Goal: Information Seeking & Learning: Learn about a topic

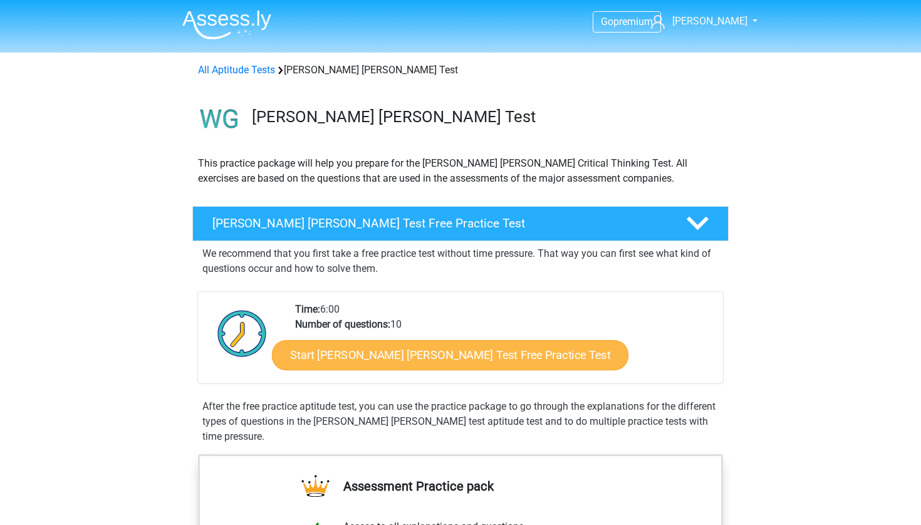
click at [481, 352] on link "Start Watson Glaser Test Free Practice Test" at bounding box center [450, 355] width 357 height 30
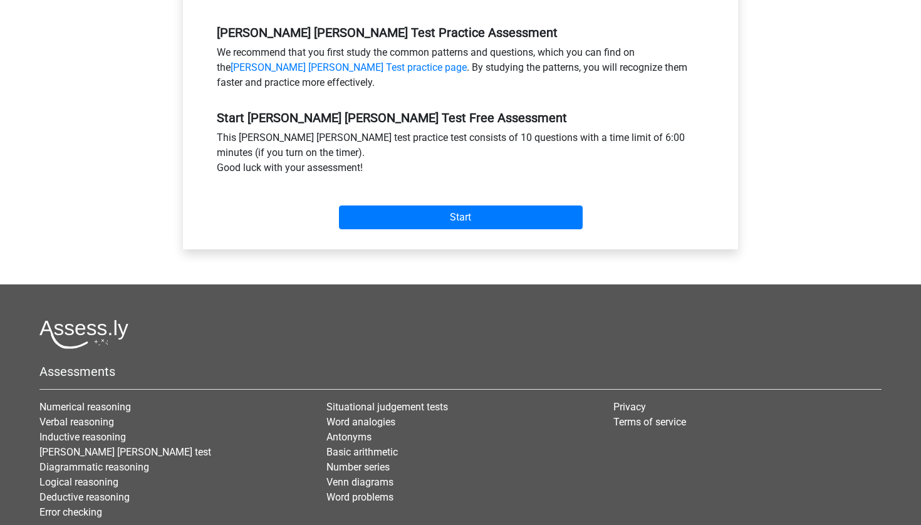
scroll to position [395, 0]
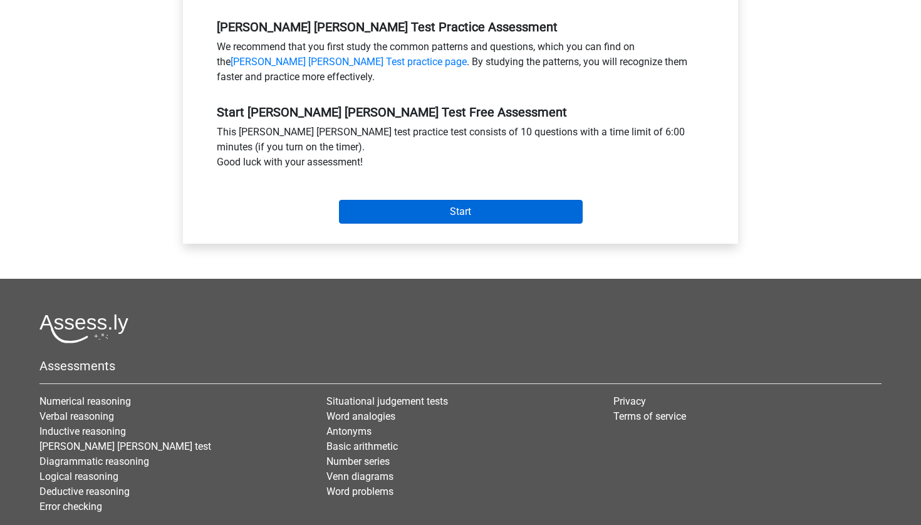
click at [495, 200] on input "Start" at bounding box center [461, 212] width 244 height 24
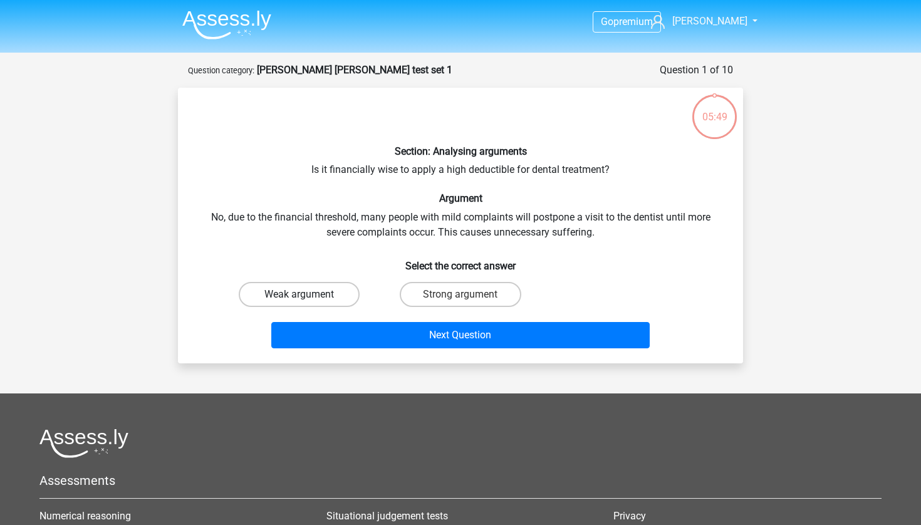
click at [303, 291] on label "Weak argument" at bounding box center [299, 294] width 121 height 25
click at [303, 295] on input "Weak argument" at bounding box center [304, 299] width 8 height 8
radio input "true"
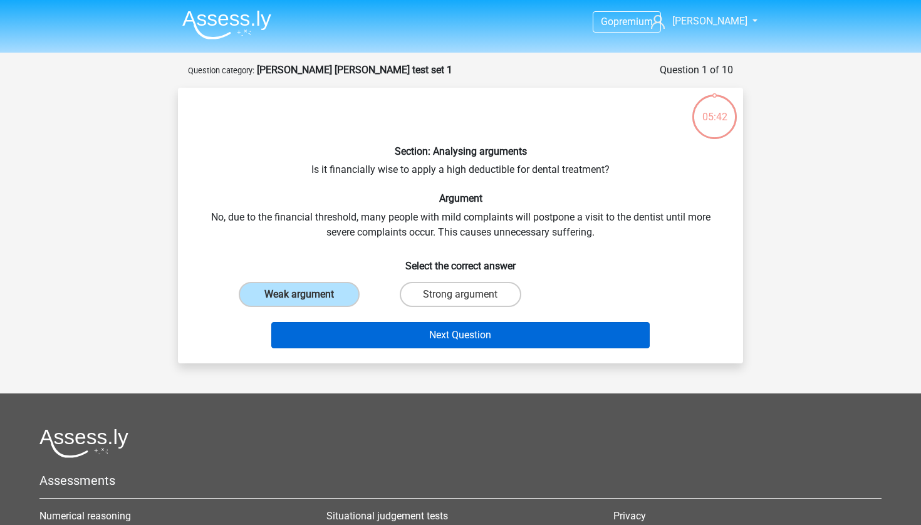
click at [560, 336] on button "Next Question" at bounding box center [460, 335] width 379 height 26
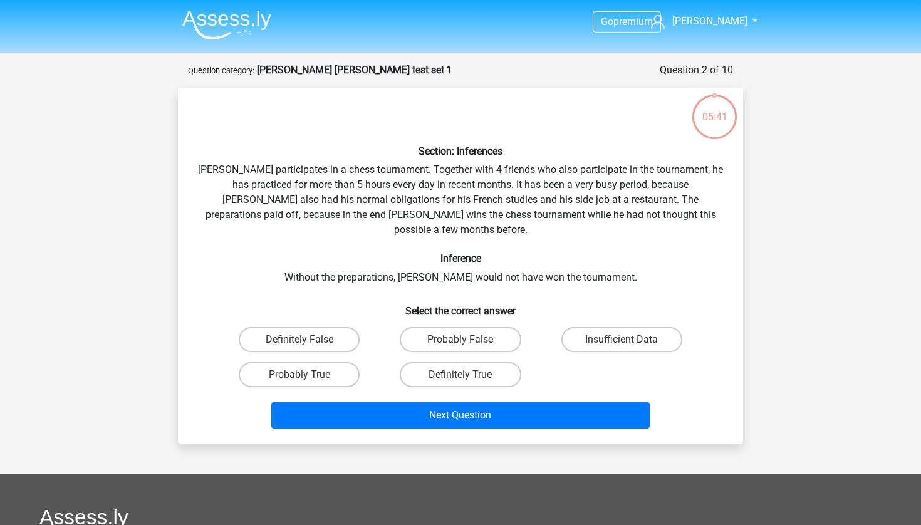
scroll to position [63, 0]
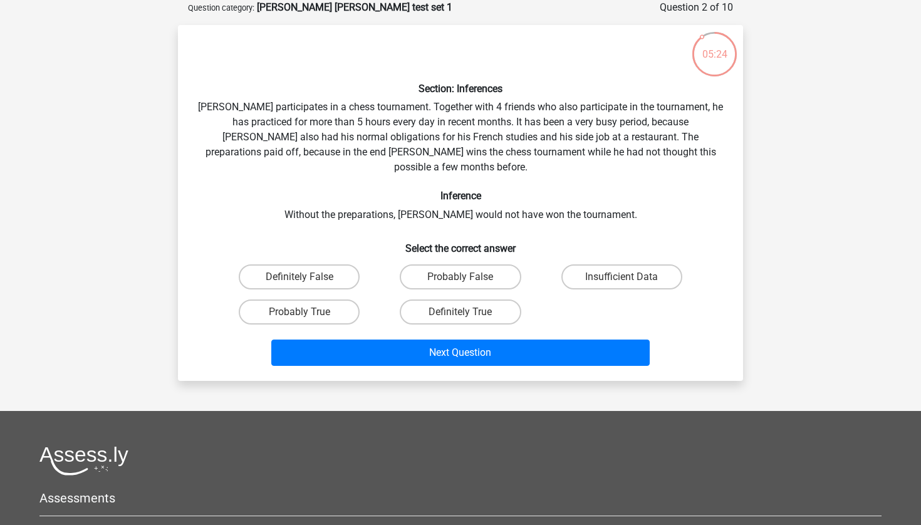
click at [303, 312] on input "Probably True" at bounding box center [304, 316] width 8 height 8
radio input "true"
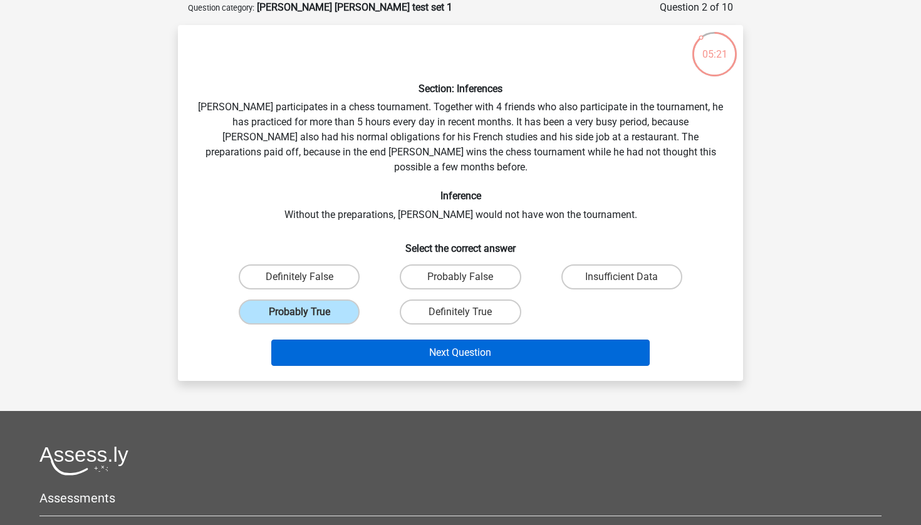
click at [601, 346] on button "Next Question" at bounding box center [460, 353] width 379 height 26
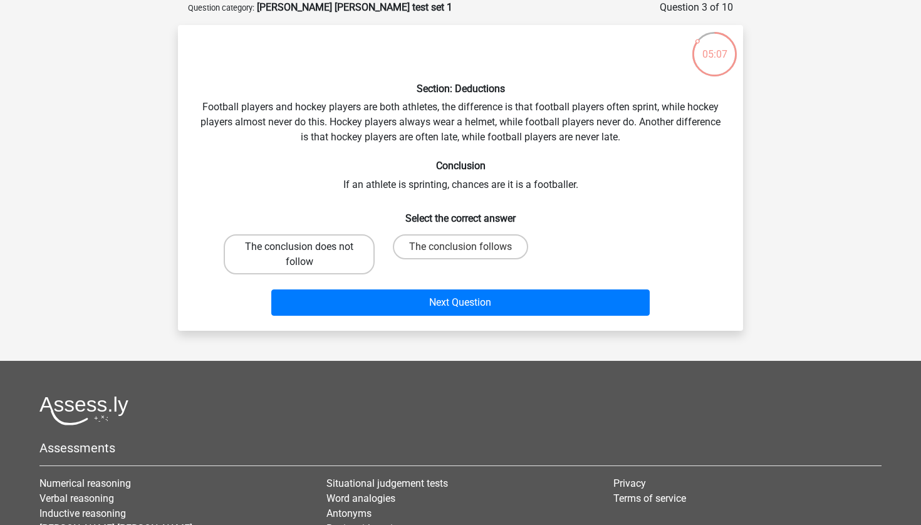
click at [324, 251] on label "The conclusion does not follow" at bounding box center [299, 254] width 151 height 40
click at [308, 251] on input "The conclusion does not follow" at bounding box center [304, 251] width 8 height 8
radio input "true"
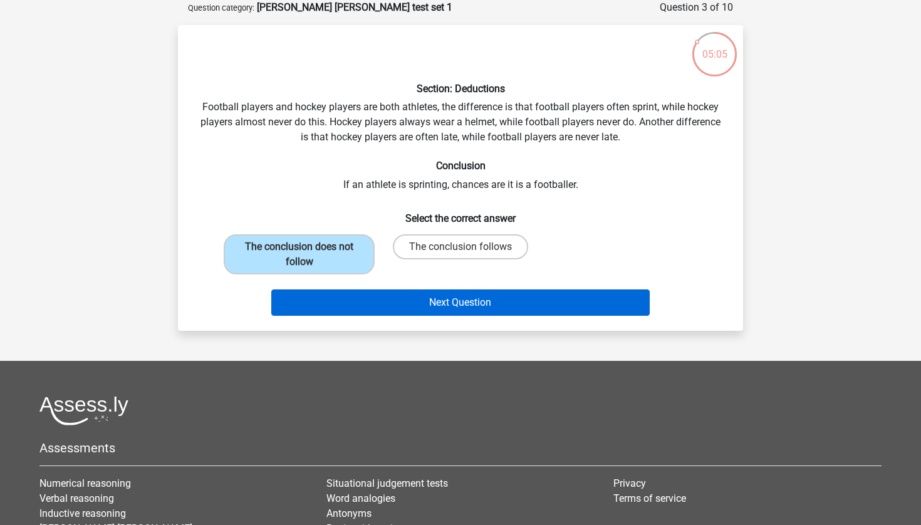
click at [508, 309] on button "Next Question" at bounding box center [460, 303] width 379 height 26
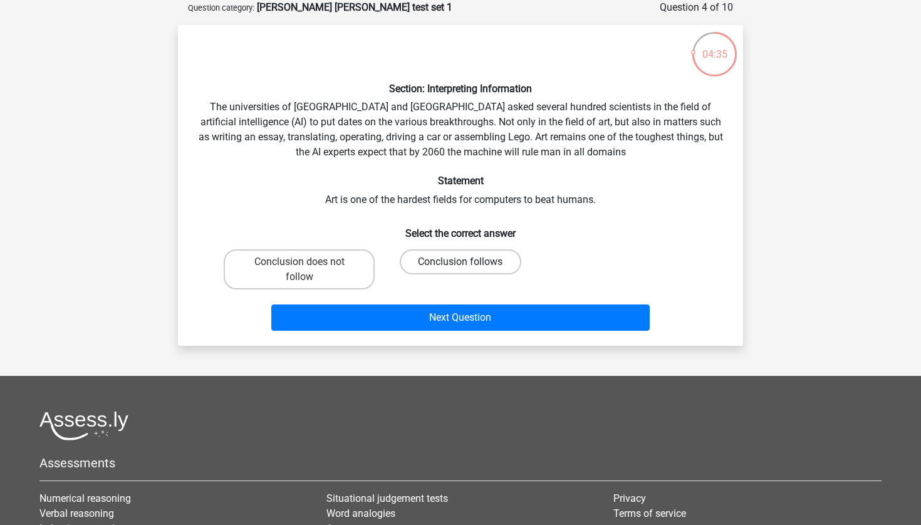
click at [452, 259] on label "Conclusion follows" at bounding box center [460, 261] width 121 height 25
click at [461, 262] on input "Conclusion follows" at bounding box center [465, 266] width 8 height 8
radio input "true"
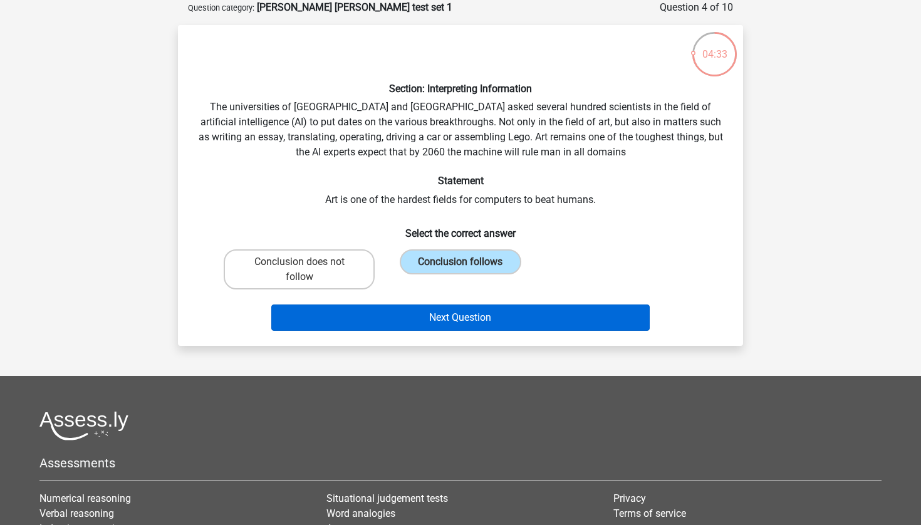
click at [594, 322] on button "Next Question" at bounding box center [460, 318] width 379 height 26
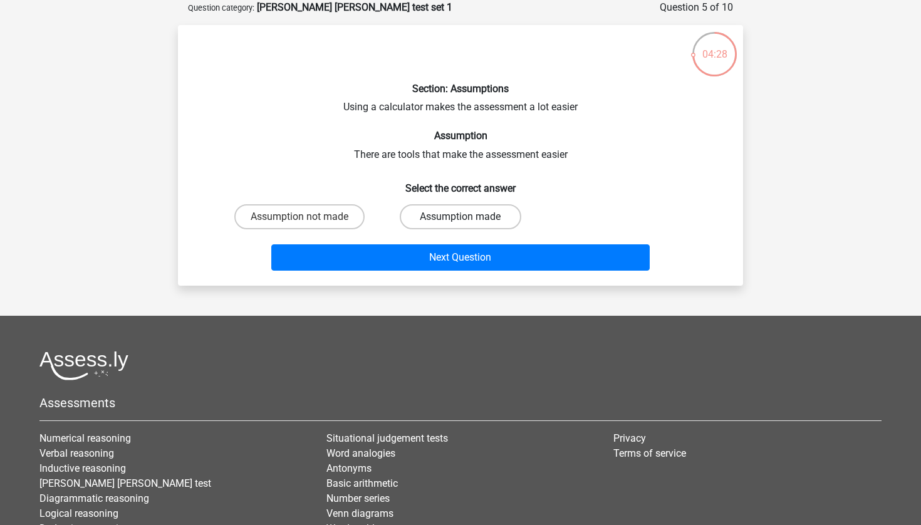
click at [454, 222] on label "Assumption made" at bounding box center [460, 216] width 121 height 25
click at [461, 222] on input "Assumption made" at bounding box center [465, 221] width 8 height 8
radio input "true"
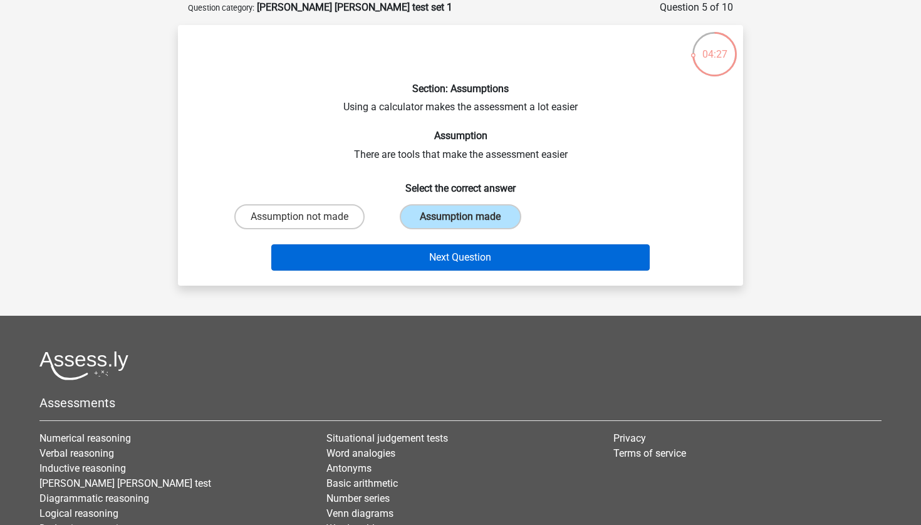
click at [519, 261] on button "Next Question" at bounding box center [460, 257] width 379 height 26
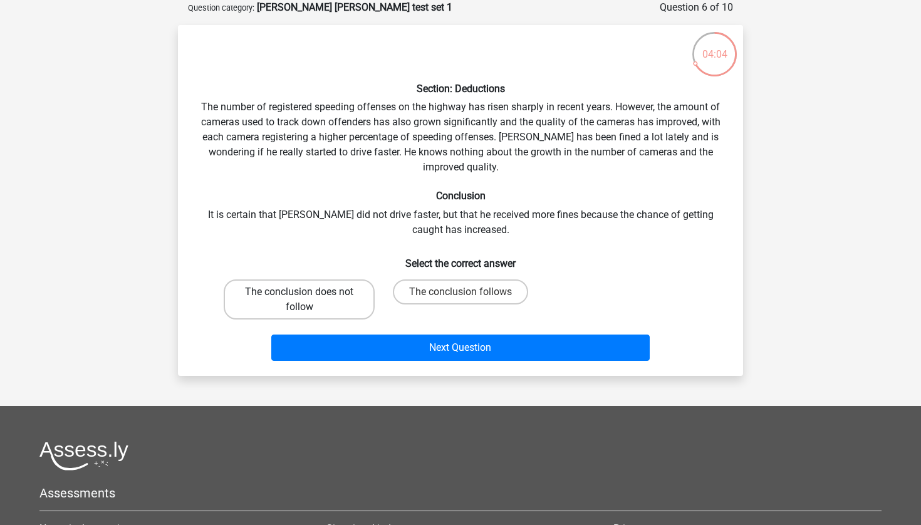
click at [293, 301] on label "The conclusion does not follow" at bounding box center [299, 300] width 151 height 40
click at [300, 300] on input "The conclusion does not follow" at bounding box center [304, 296] width 8 height 8
radio input "true"
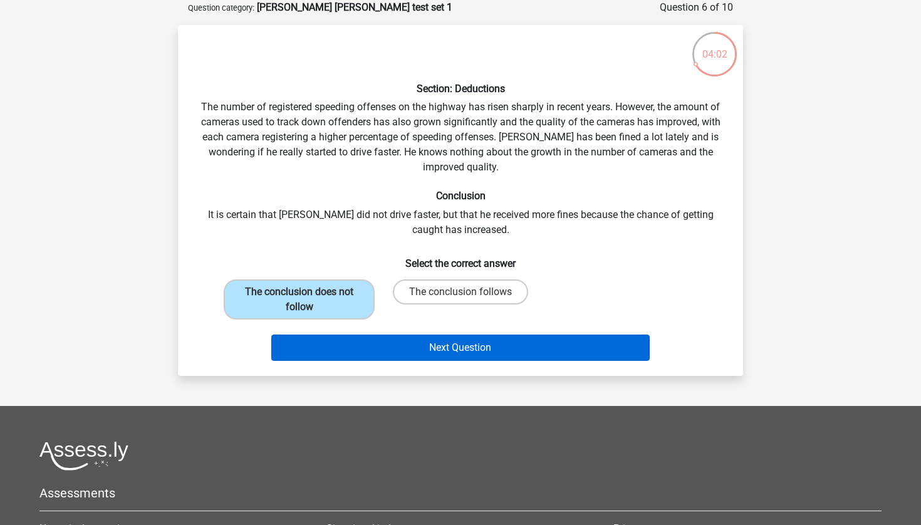
click at [488, 347] on button "Next Question" at bounding box center [460, 348] width 379 height 26
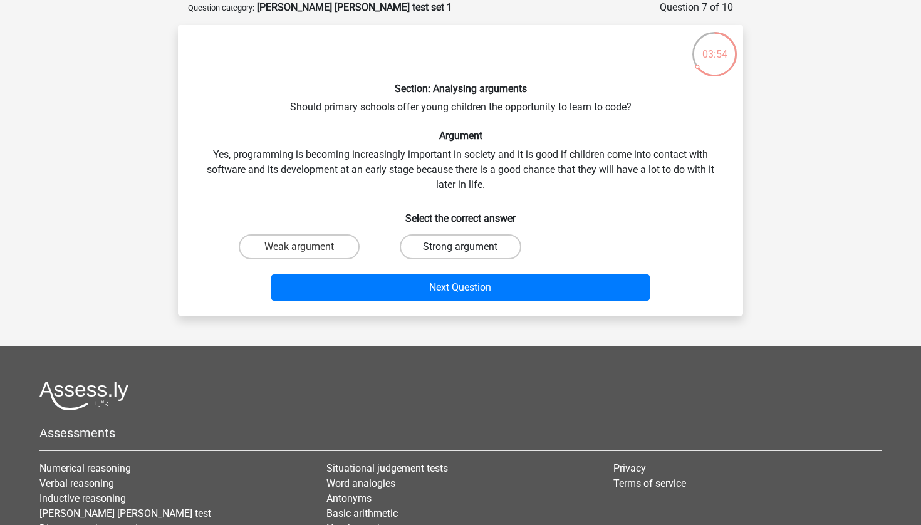
click at [436, 248] on label "Strong argument" at bounding box center [460, 246] width 121 height 25
click at [461, 248] on input "Strong argument" at bounding box center [465, 251] width 8 height 8
radio input "true"
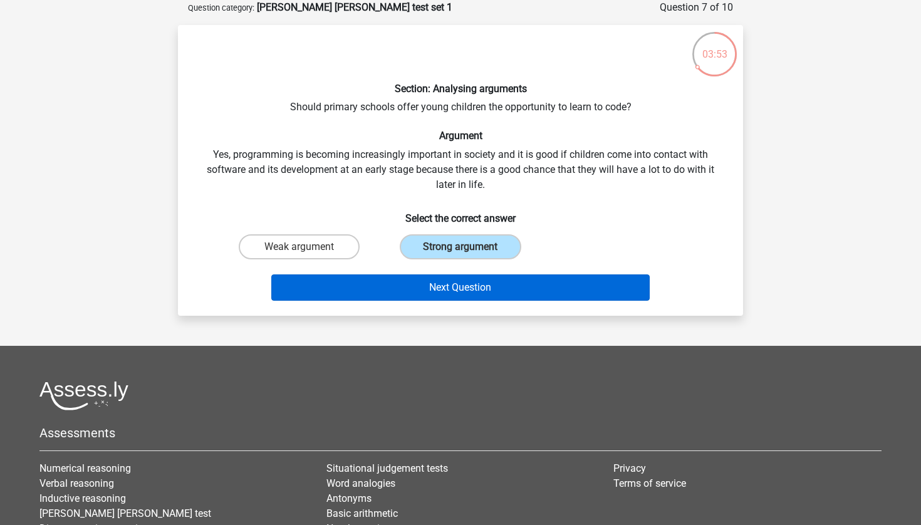
click at [478, 295] on button "Next Question" at bounding box center [460, 288] width 379 height 26
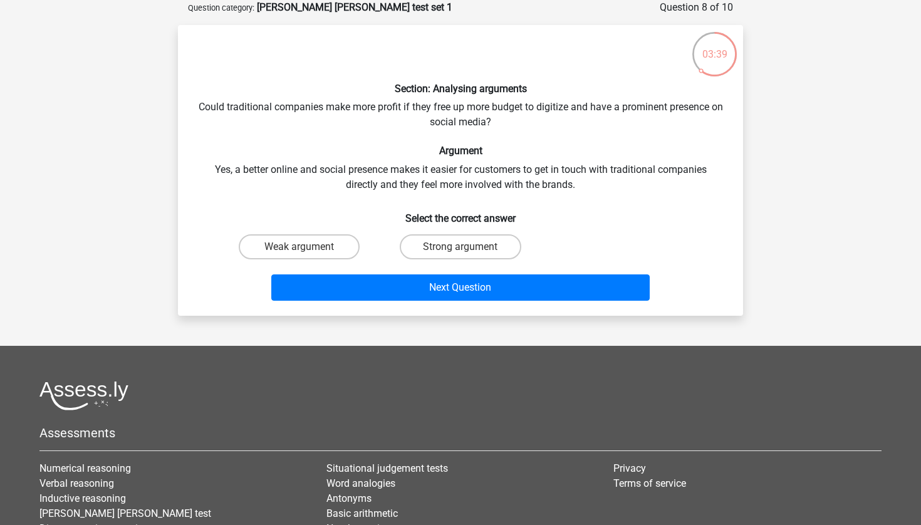
click at [304, 247] on input "Weak argument" at bounding box center [304, 251] width 8 height 8
radio input "true"
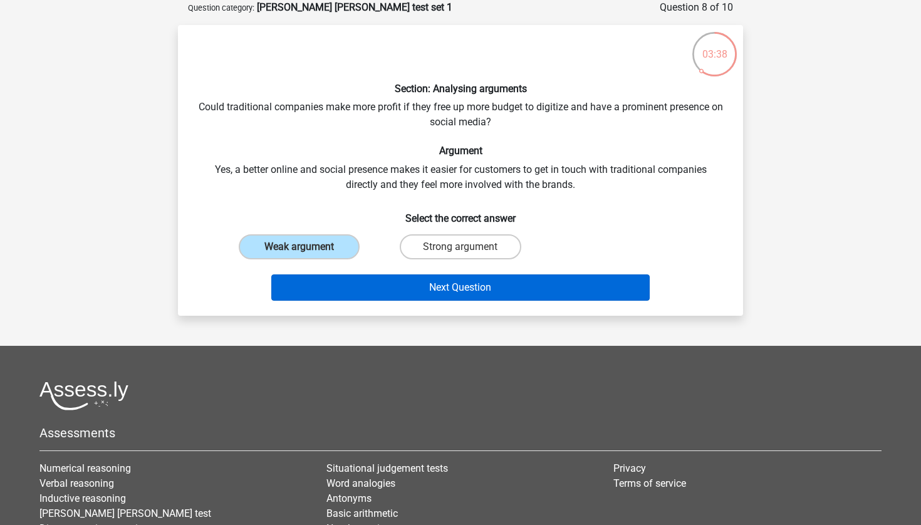
click at [570, 288] on button "Next Question" at bounding box center [460, 288] width 379 height 26
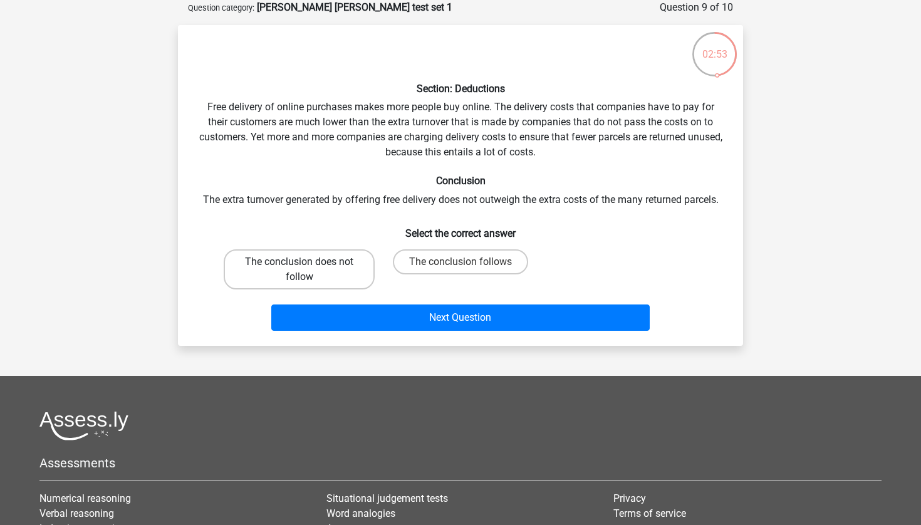
click at [321, 285] on label "The conclusion does not follow" at bounding box center [299, 269] width 151 height 40
click at [308, 270] on input "The conclusion does not follow" at bounding box center [304, 266] width 8 height 8
radio input "true"
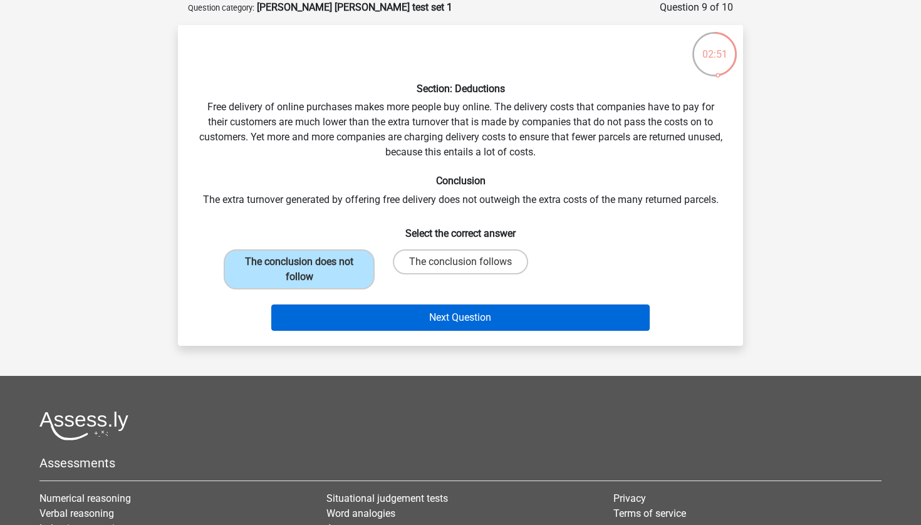
click at [557, 328] on button "Next Question" at bounding box center [460, 318] width 379 height 26
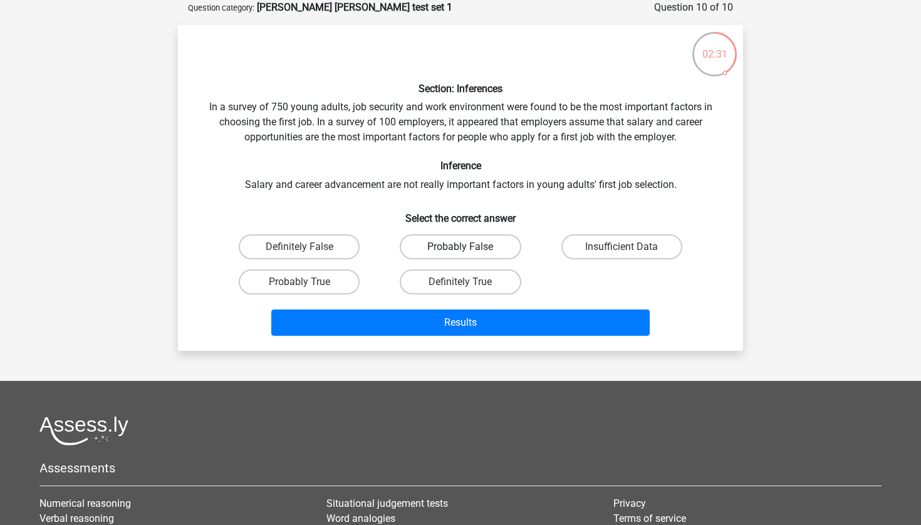
click at [449, 248] on label "Probably False" at bounding box center [460, 246] width 121 height 25
click at [461, 248] on input "Probably False" at bounding box center [465, 251] width 8 height 8
radio input "true"
click at [745, 183] on div "02:29 Question 10 of 10 Question category: watson glaser test set 1 Section: In…" at bounding box center [460, 175] width 585 height 351
click at [745, 183] on div "02:27 Question 10 of 10 Question category: watson glaser test set 1 Section: In…" at bounding box center [460, 175] width 585 height 351
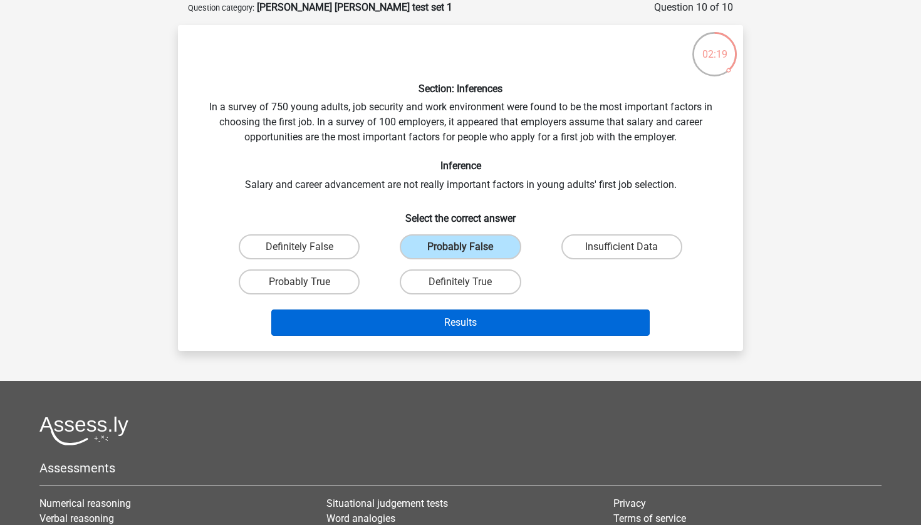
click at [604, 327] on button "Results" at bounding box center [460, 323] width 379 height 26
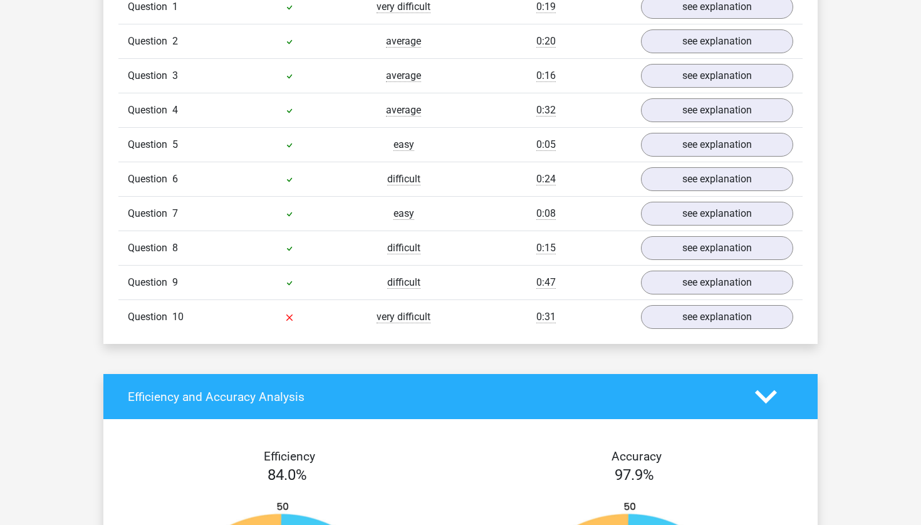
scroll to position [1070, 0]
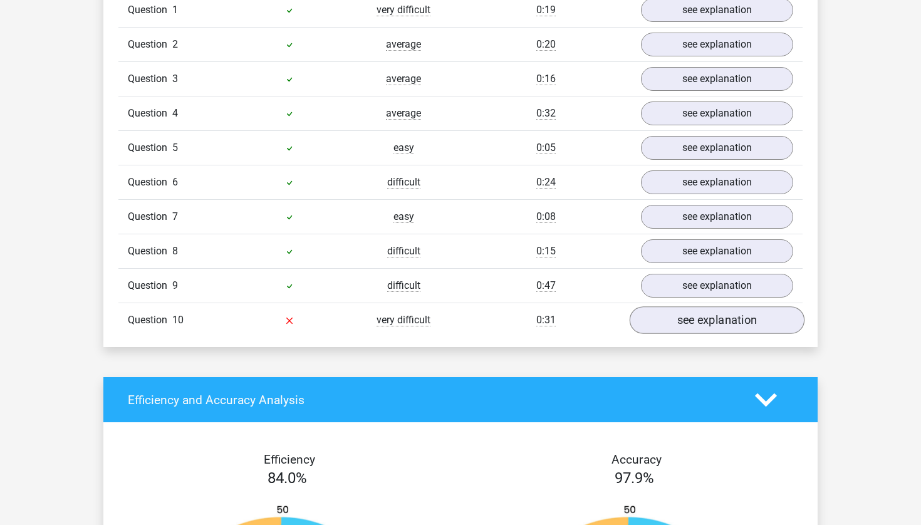
click at [705, 320] on link "see explanation" at bounding box center [717, 320] width 175 height 28
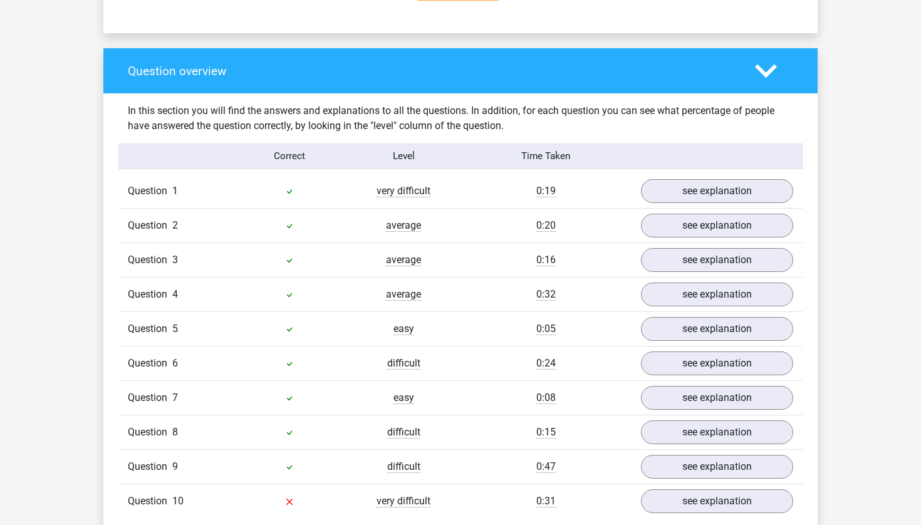
scroll to position [639, 0]
